Goal: Task Accomplishment & Management: Complete application form

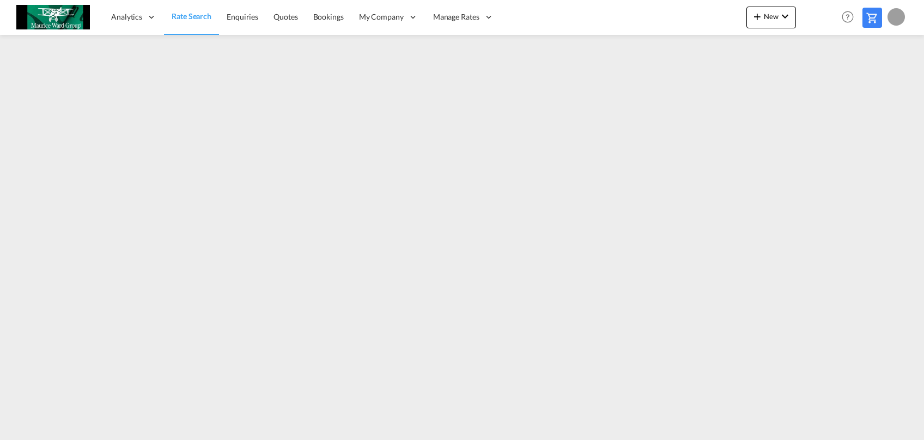
click at [190, 19] on span "Rate Search" at bounding box center [192, 15] width 40 height 9
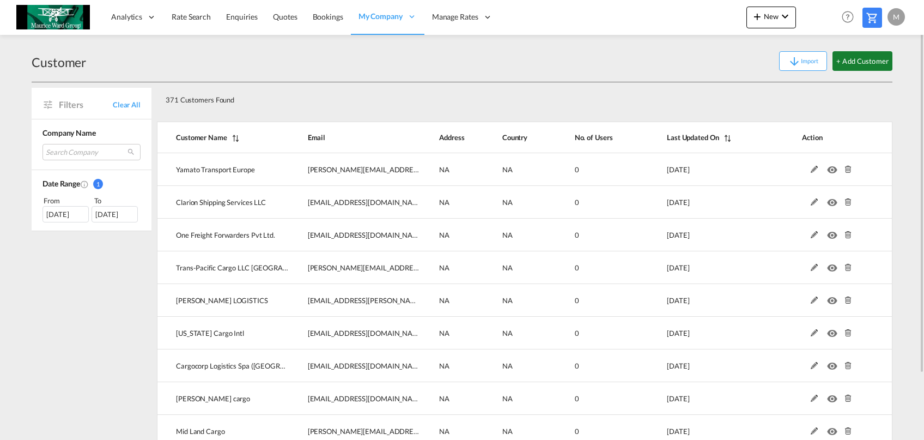
click at [850, 69] on button "+ Add Customer" at bounding box center [863, 61] width 60 height 20
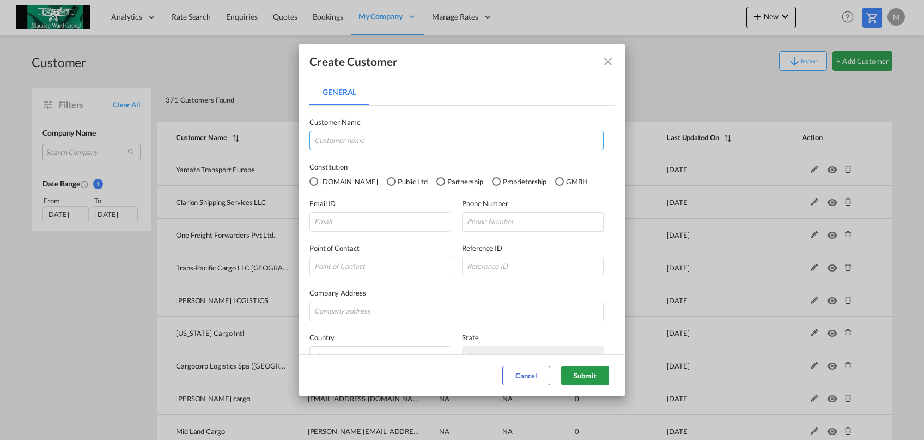
click at [397, 142] on input "General General ..." at bounding box center [457, 141] width 294 height 20
paste input "PT. ANEKATRANS PERSADA [GEOGRAPHIC_DATA]"
type input "PT. ANEKATRANS PERSADA [GEOGRAPHIC_DATA]"
click at [397, 221] on input "General General ..." at bounding box center [381, 222] width 142 height 20
paste input "Widodo - Anekatrans <[EMAIL_ADDRESS][DOMAIN_NAME]>"
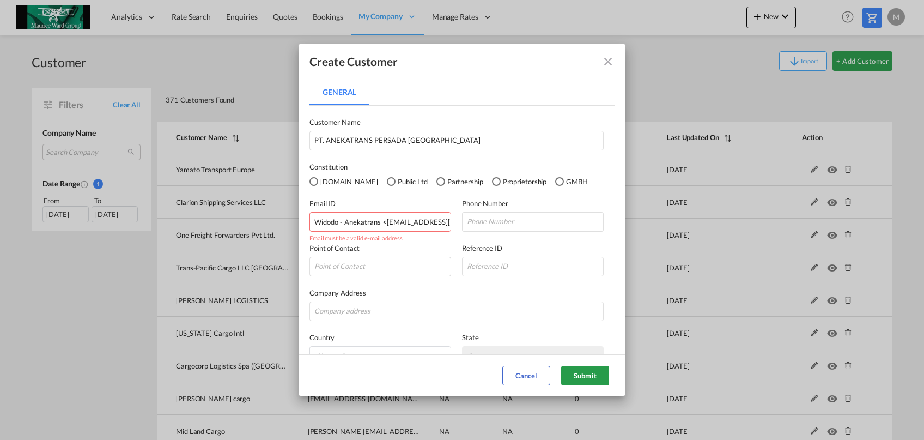
drag, startPoint x: 356, startPoint y: 220, endPoint x: 275, endPoint y: 225, distance: 81.9
click at [310, 225] on input "Widodo - Anekatrans <[EMAIL_ADDRESS][DOMAIN_NAME]>" at bounding box center [381, 222] width 142 height 20
click at [439, 219] on input "[EMAIL_ADDRESS][DOMAIN_NAME]>" at bounding box center [381, 222] width 142 height 20
type input "[EMAIL_ADDRESS][DOMAIN_NAME]"
click at [581, 374] on button "Submit" at bounding box center [585, 376] width 48 height 20
